Goal: Task Accomplishment & Management: Manage account settings

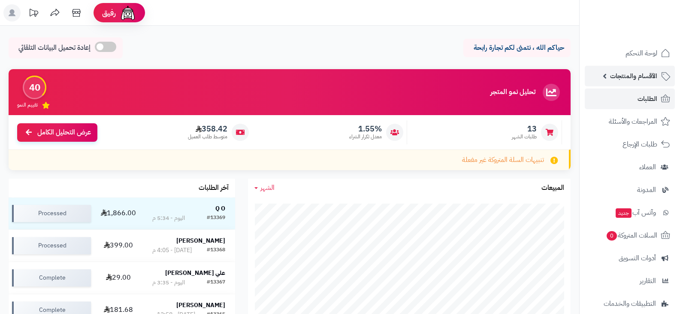
click at [639, 78] on span "الأقسام والمنتجات" at bounding box center [633, 76] width 47 height 12
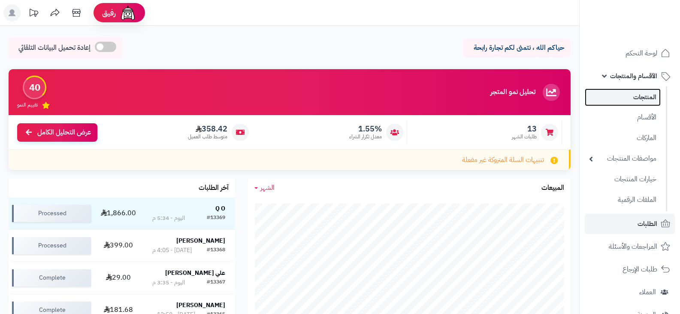
click at [641, 97] on link "المنتجات" at bounding box center [623, 97] width 76 height 18
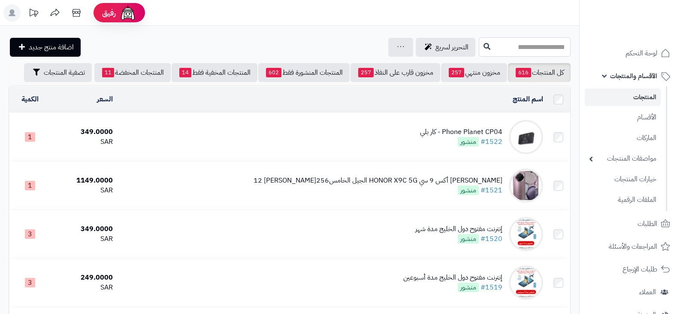
click at [537, 49] on input "text" at bounding box center [525, 46] width 92 height 19
type input "*****"
click at [484, 47] on icon at bounding box center [487, 45] width 7 height 7
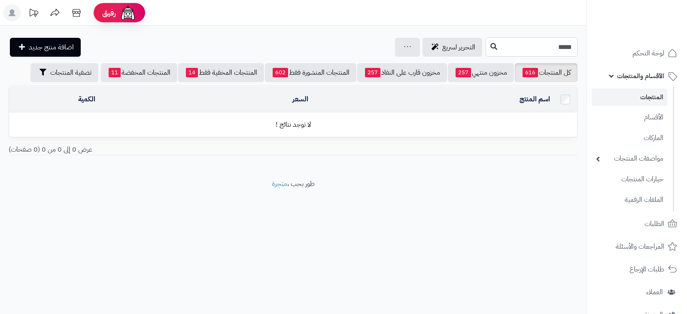
click at [545, 49] on input "*****" at bounding box center [532, 46] width 92 height 19
type input "*"
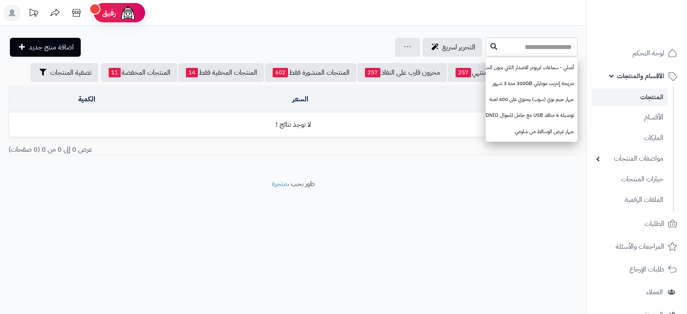
click at [645, 76] on span "الأقسام والمنتجات" at bounding box center [640, 76] width 47 height 12
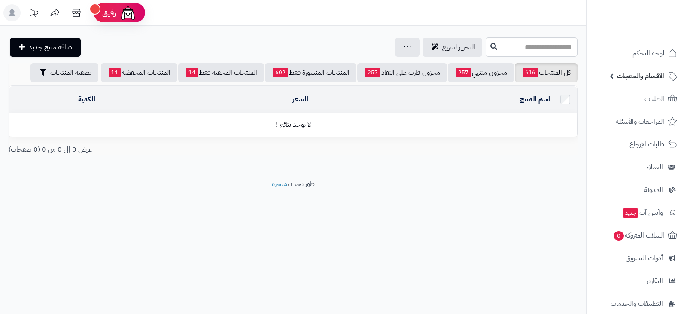
click at [645, 76] on span "الأقسام والمنتجات" at bounding box center [640, 76] width 47 height 12
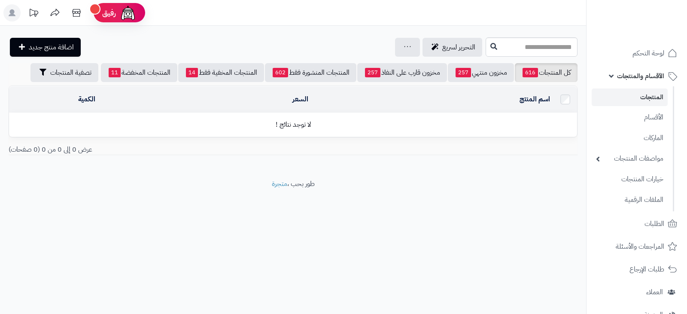
click at [647, 94] on link "المنتجات" at bounding box center [630, 97] width 76 height 18
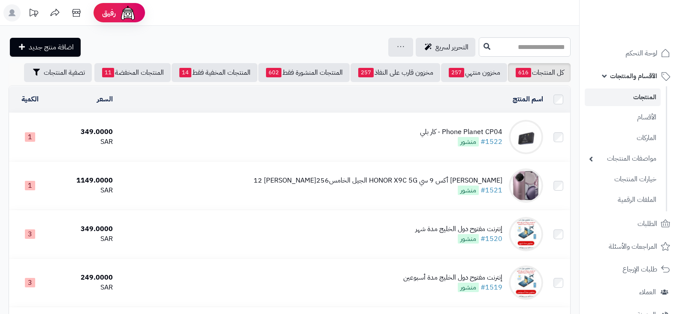
click at [505, 47] on input "text" at bounding box center [525, 46] width 92 height 19
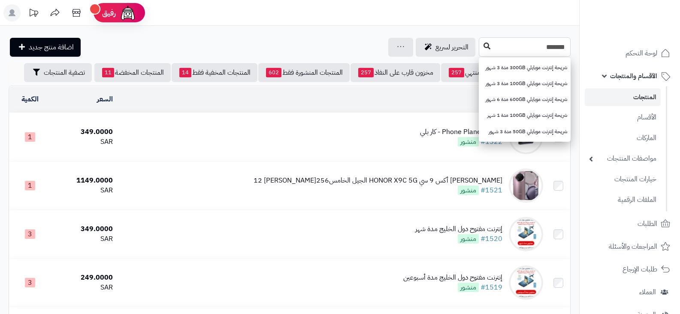
type input "*******"
click at [481, 43] on button at bounding box center [487, 46] width 13 height 16
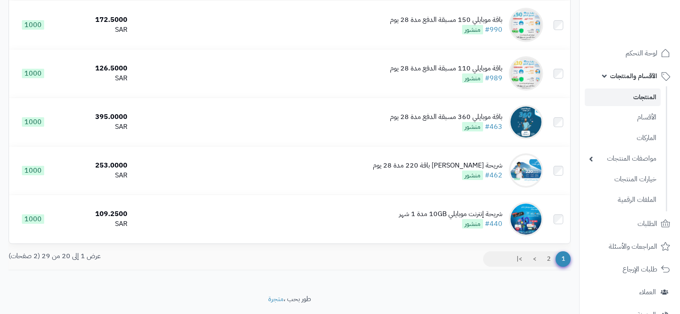
scroll to position [862, 0]
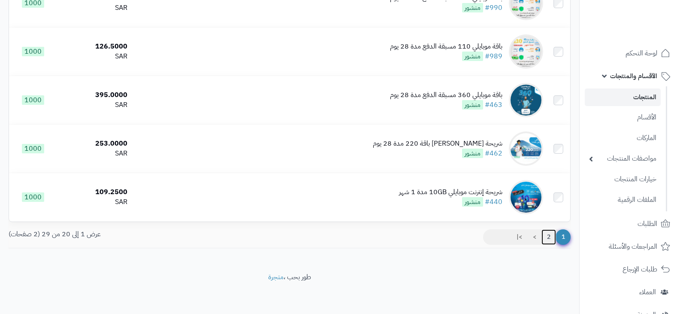
click at [546, 233] on link "2" at bounding box center [549, 236] width 15 height 15
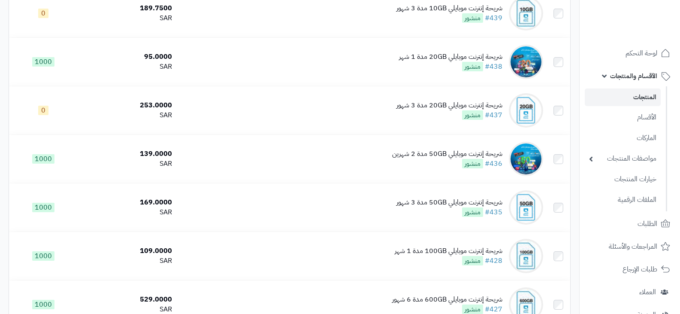
scroll to position [328, 0]
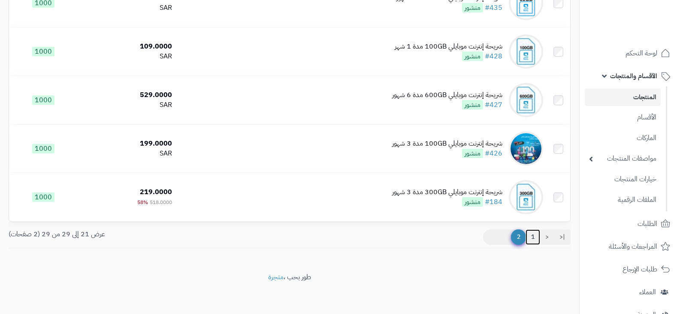
click at [533, 235] on link "1" at bounding box center [533, 236] width 15 height 15
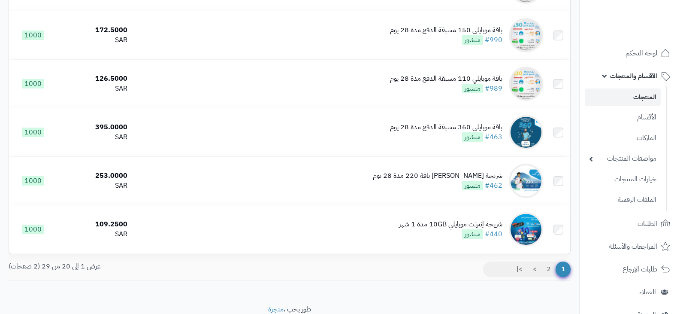
scroll to position [862, 0]
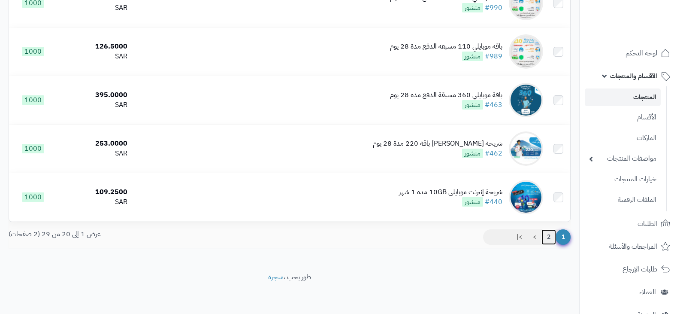
click at [551, 234] on link "2" at bounding box center [549, 236] width 15 height 15
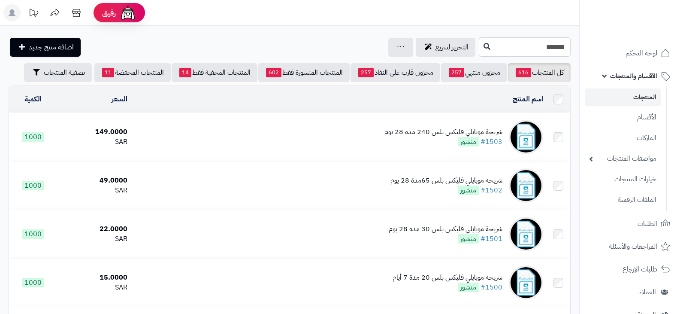
scroll to position [46, 0]
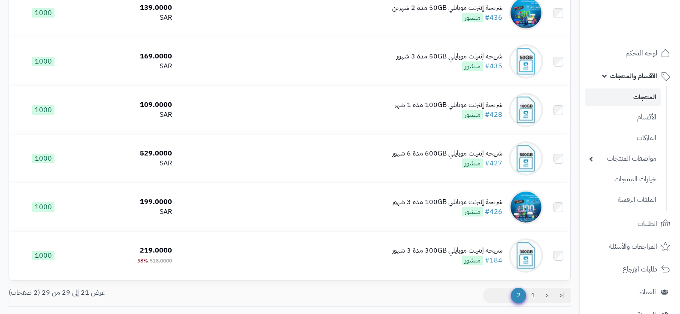
scroll to position [286, 0]
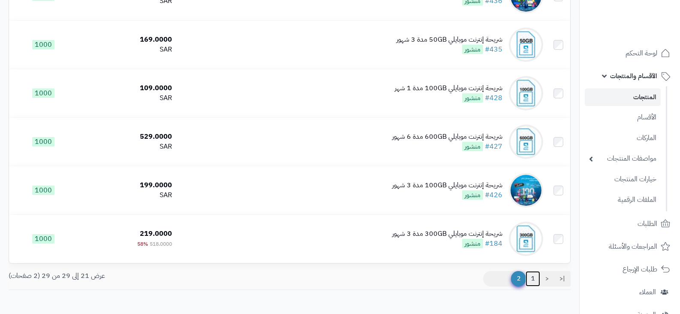
click at [530, 276] on link "1" at bounding box center [533, 278] width 15 height 15
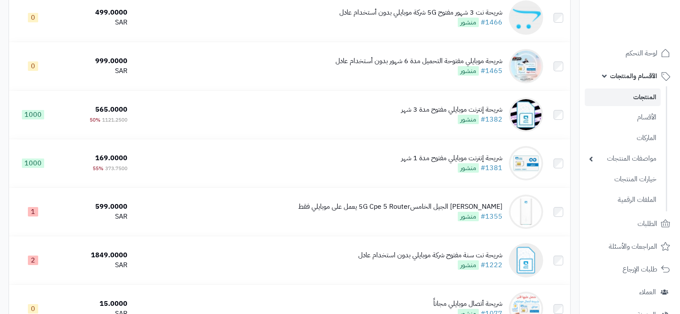
scroll to position [464, 0]
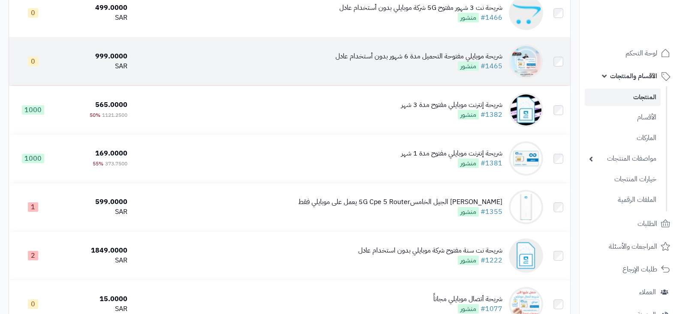
click at [412, 56] on div "شريحة موبايلي مفتوحة التحميل مدة 6 شهور بدون أستخدام عادل" at bounding box center [419, 57] width 167 height 10
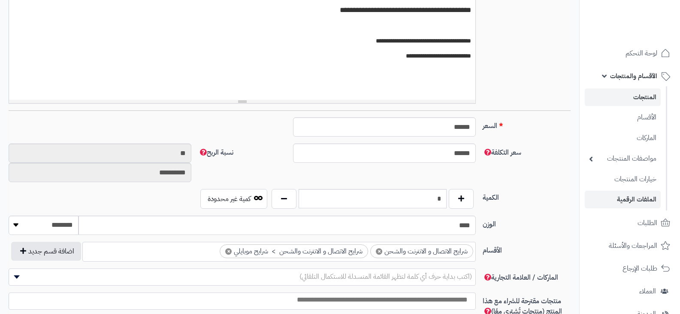
scroll to position [254, 0]
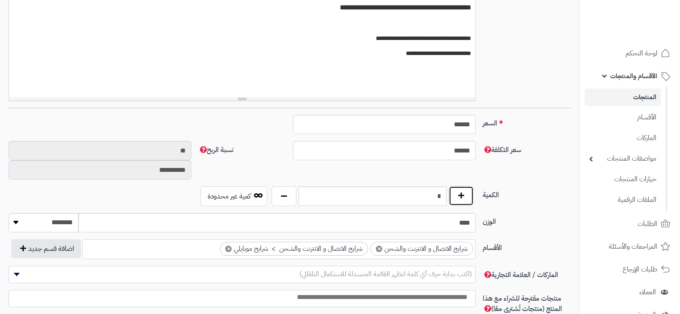
click at [462, 197] on button "button" at bounding box center [461, 196] width 25 height 20
type input "*"
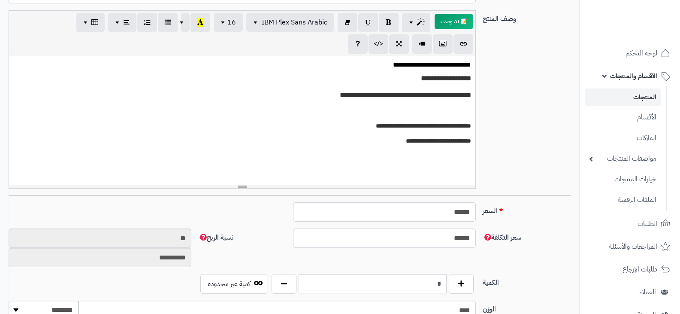
scroll to position [0, 0]
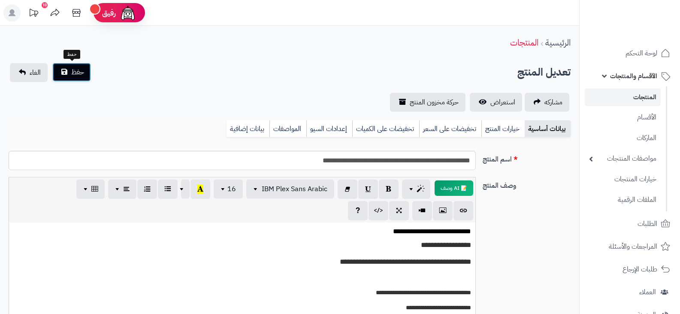
click at [84, 70] on button "حفظ" at bounding box center [71, 72] width 39 height 19
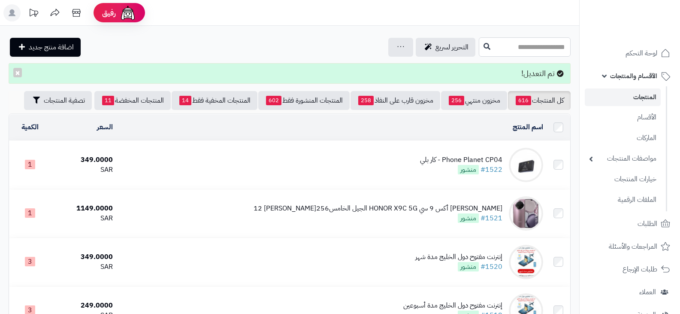
click at [531, 45] on input "text" at bounding box center [525, 46] width 92 height 19
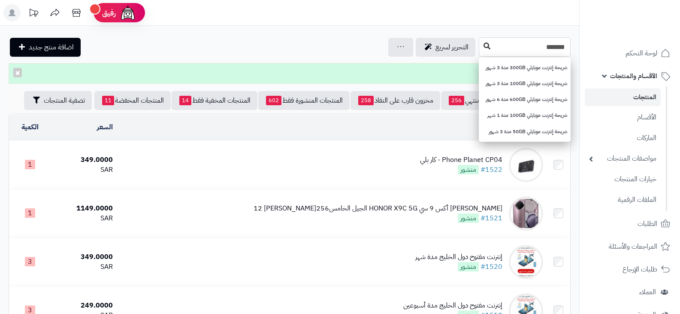
type input "*******"
click at [484, 44] on icon at bounding box center [487, 45] width 7 height 7
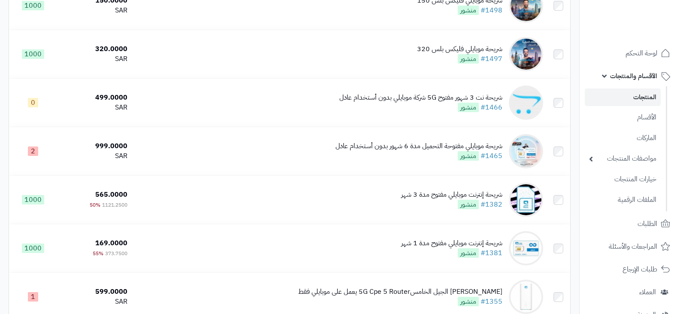
scroll to position [372, 0]
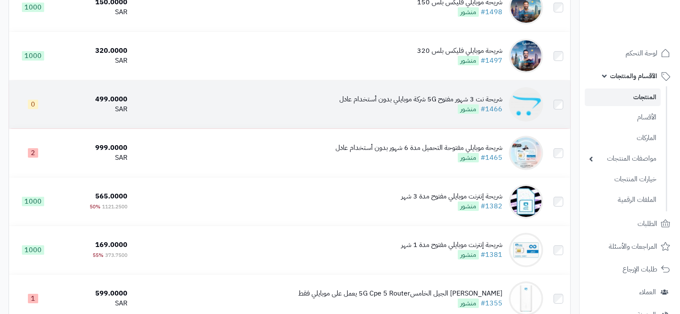
click at [405, 97] on div "شريحة نت 3 شهور مفتوح 5G شركة موبايلي بدون أستخدام عادل" at bounding box center [421, 99] width 163 height 10
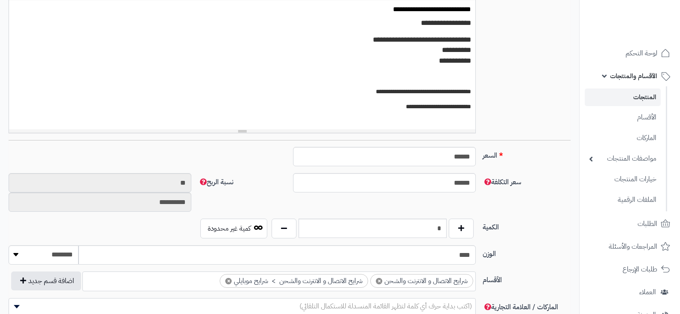
scroll to position [229, 0]
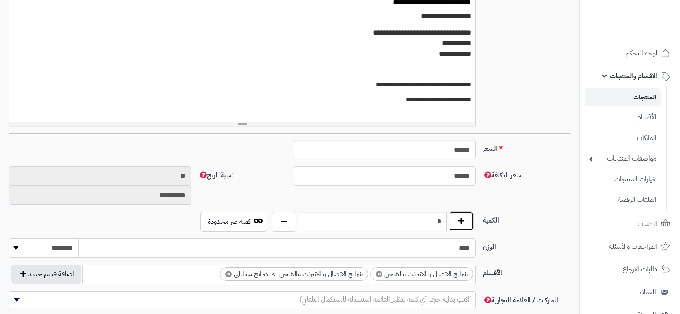
click at [458, 220] on button "button" at bounding box center [461, 221] width 25 height 20
type input "*"
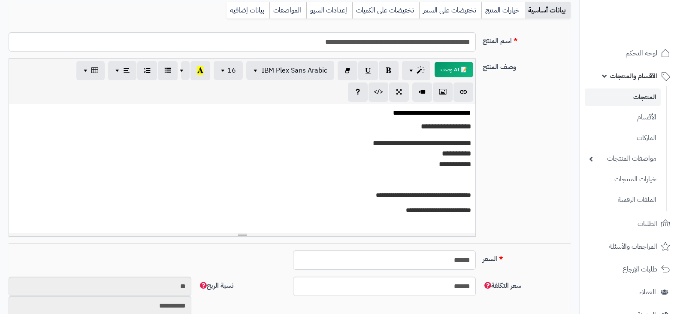
scroll to position [0, 0]
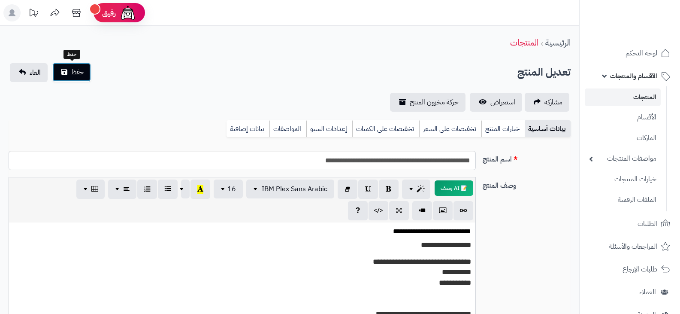
click at [84, 69] on span "حفظ" at bounding box center [77, 72] width 13 height 10
